Goal: Check status

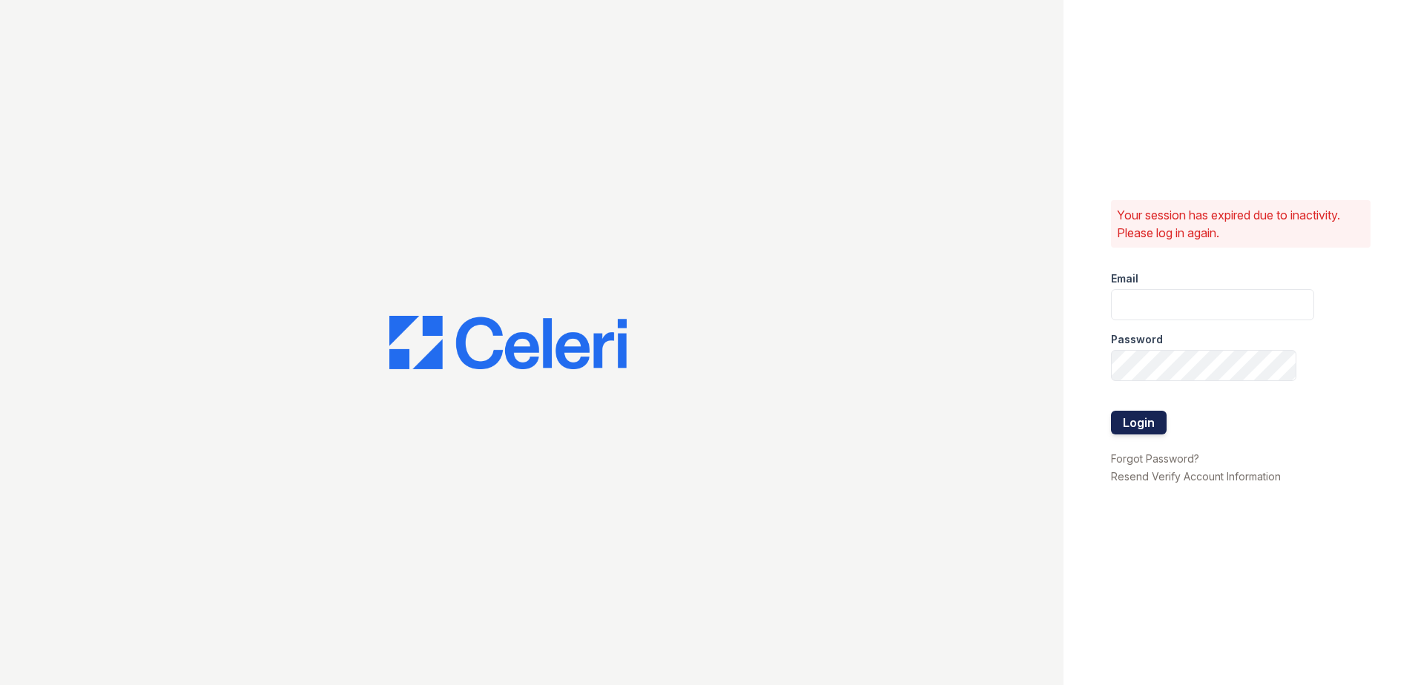
type input "aolivas@trinity-pm.com"
click at [1144, 426] on button "Login" at bounding box center [1139, 423] width 56 height 24
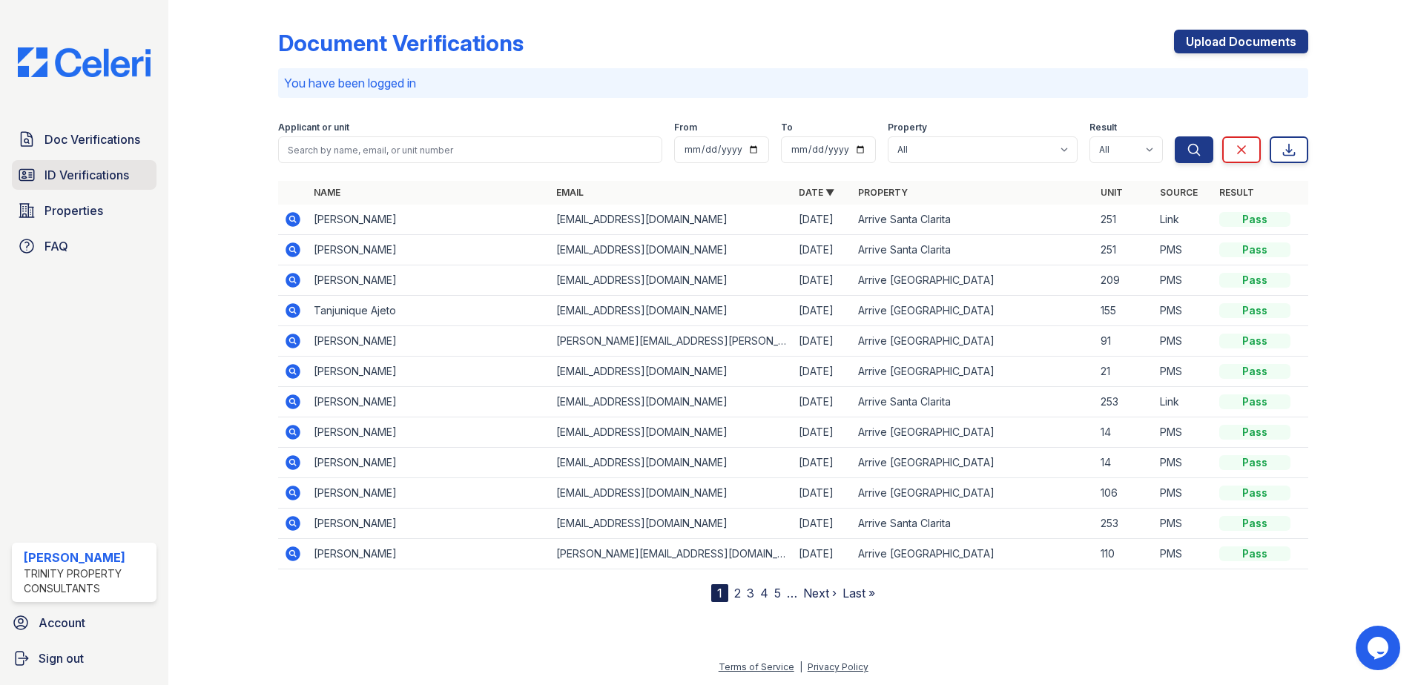
click at [98, 176] on span "ID Verifications" at bounding box center [86, 175] width 85 height 18
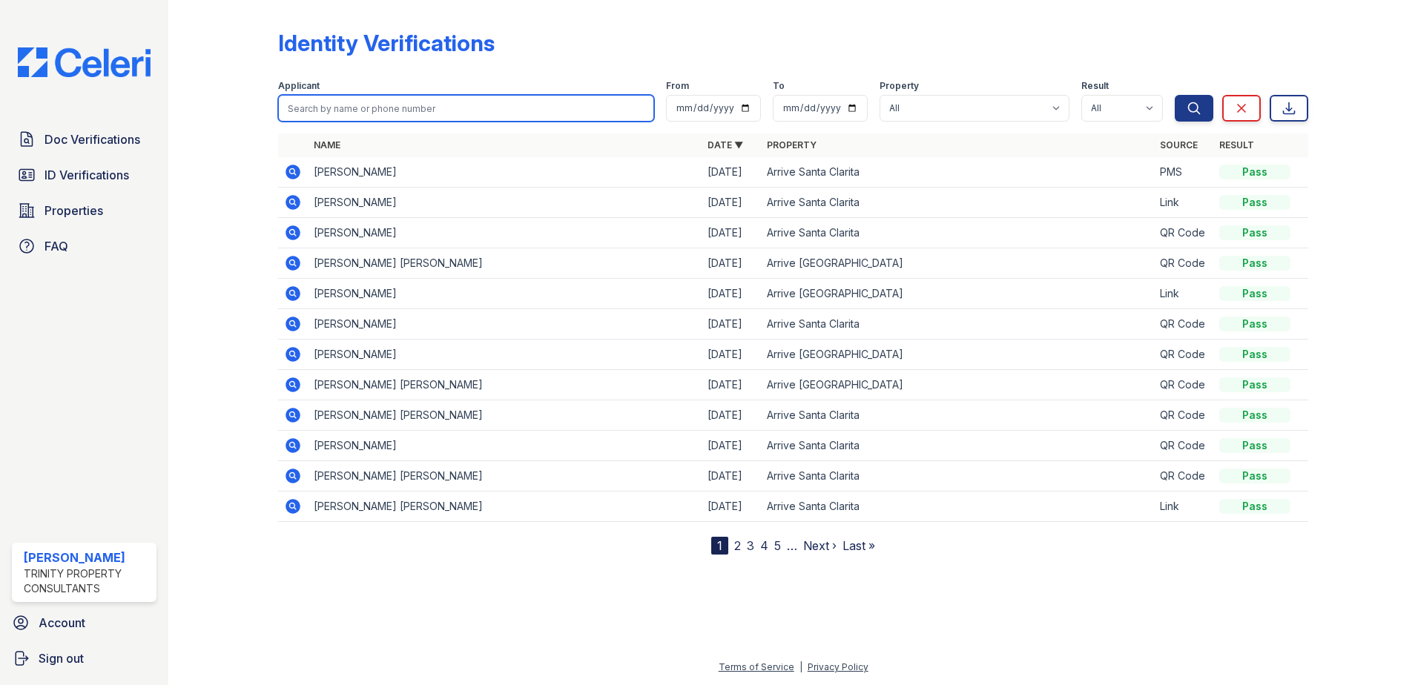
click at [366, 105] on input "search" at bounding box center [466, 108] width 376 height 27
type input "pedro"
click at [1175, 95] on button "Search" at bounding box center [1194, 108] width 39 height 27
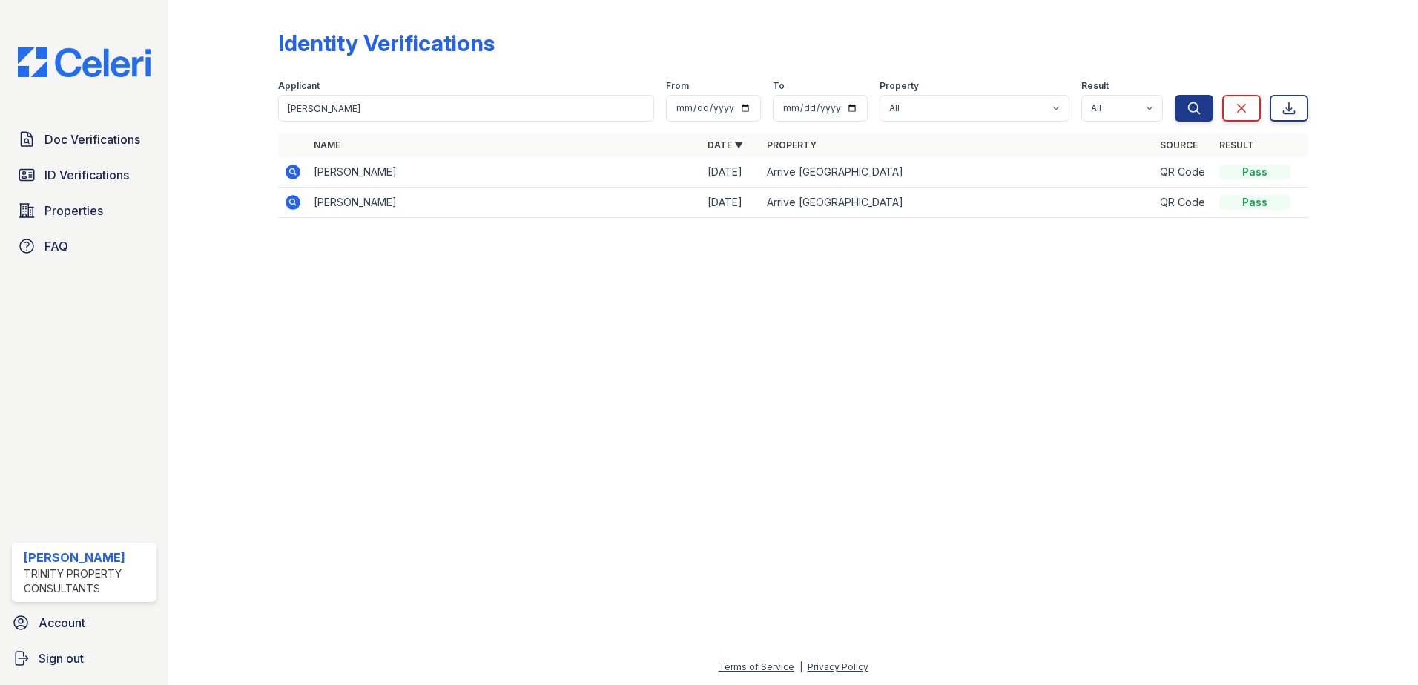
click at [298, 171] on icon at bounding box center [293, 172] width 15 height 15
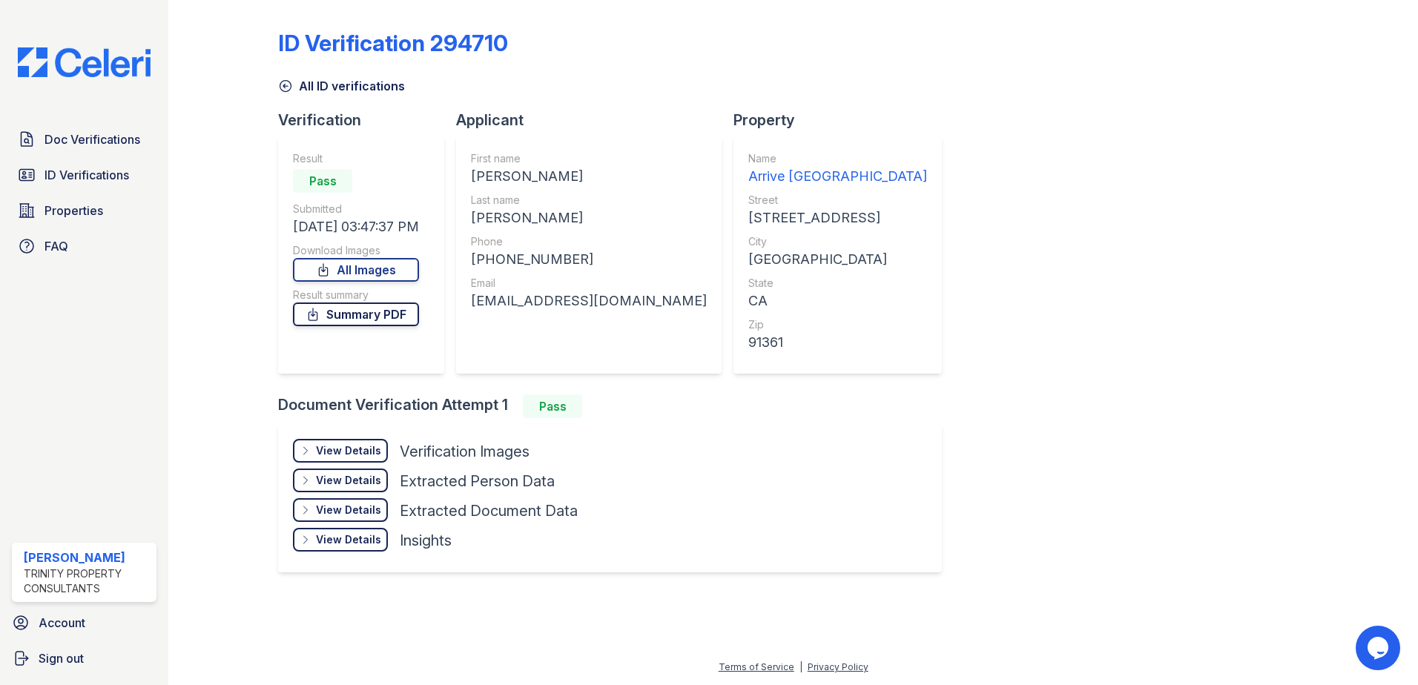
click at [344, 311] on link "Summary PDF" at bounding box center [356, 315] width 126 height 24
click at [352, 280] on link "All Images" at bounding box center [356, 270] width 126 height 24
